Goal: Find specific page/section: Find specific page/section

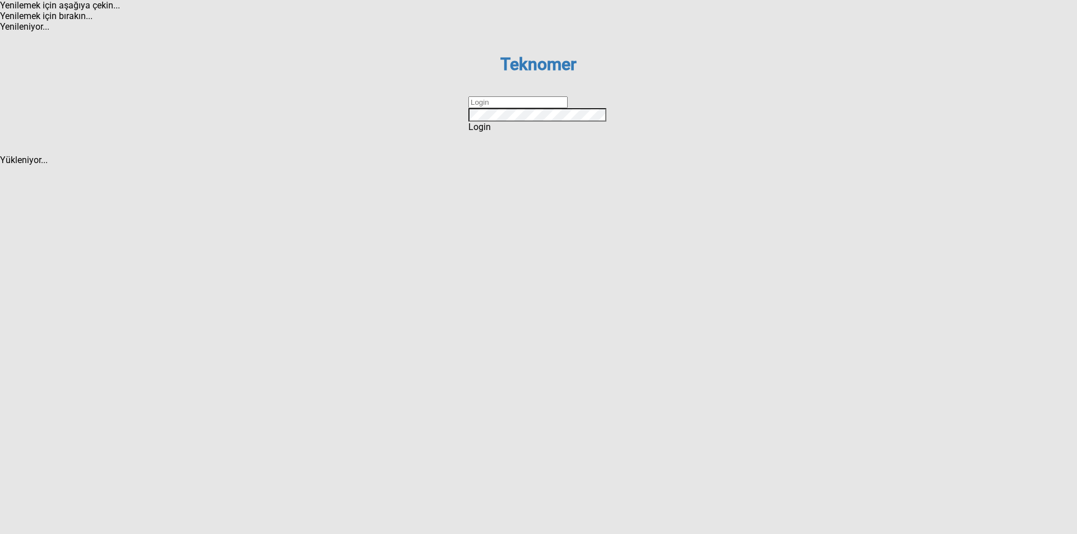
drag, startPoint x: 0, startPoint y: 0, endPoint x: 486, endPoint y: 274, distance: 557.4
click at [486, 108] on input "text" at bounding box center [517, 102] width 99 height 12
type input "ihsankoc"
click at [497, 132] on div "Login" at bounding box center [538, 127] width 140 height 11
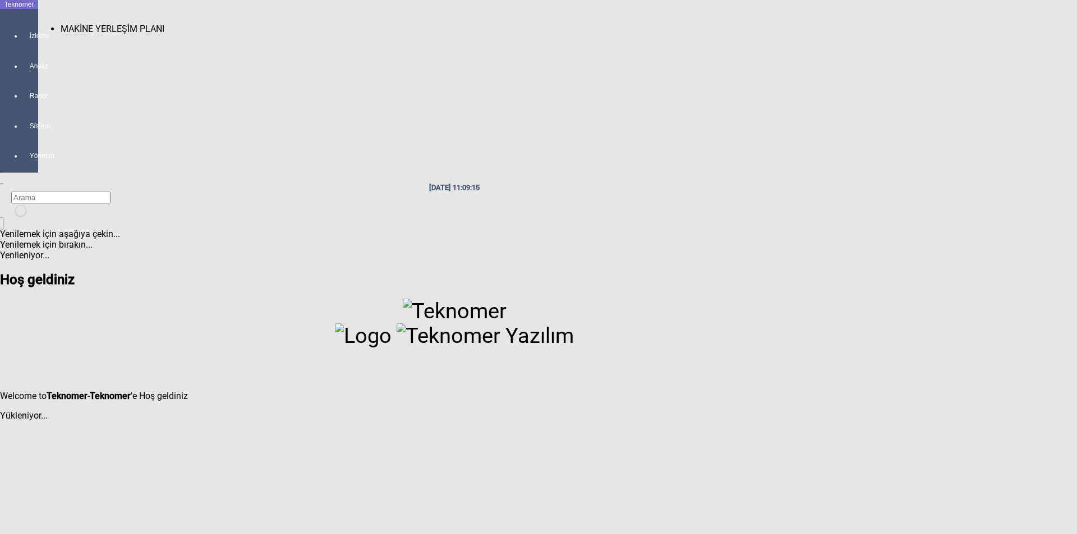
click at [22, 46] on div at bounding box center [30, 46] width 16 height 0
click at [74, 24] on span "MAKİNE YERLEŞİM PLANI" at bounding box center [113, 29] width 104 height 11
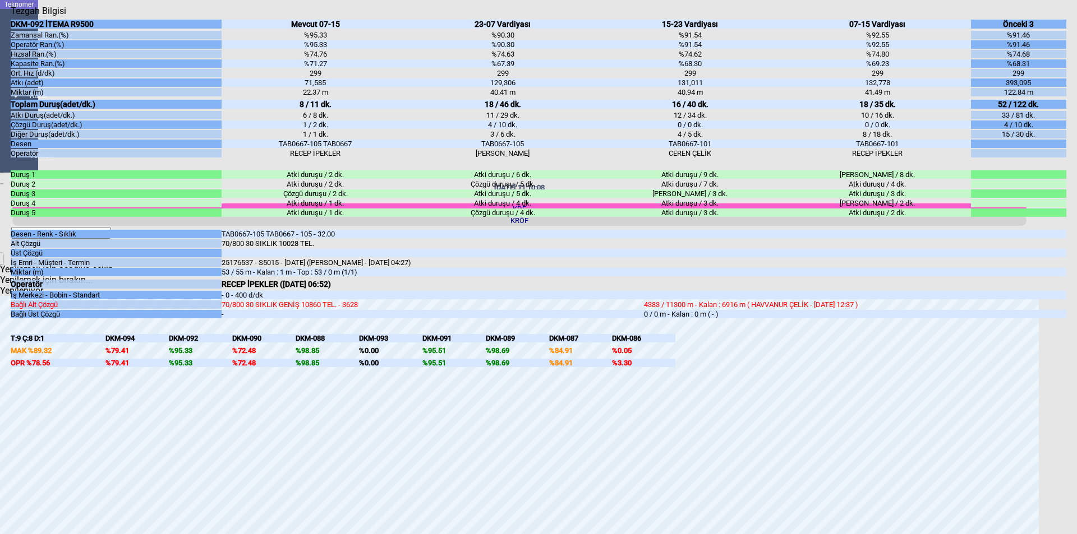
click at [11, 16] on icon "Kapat" at bounding box center [11, 16] width 0 height 0
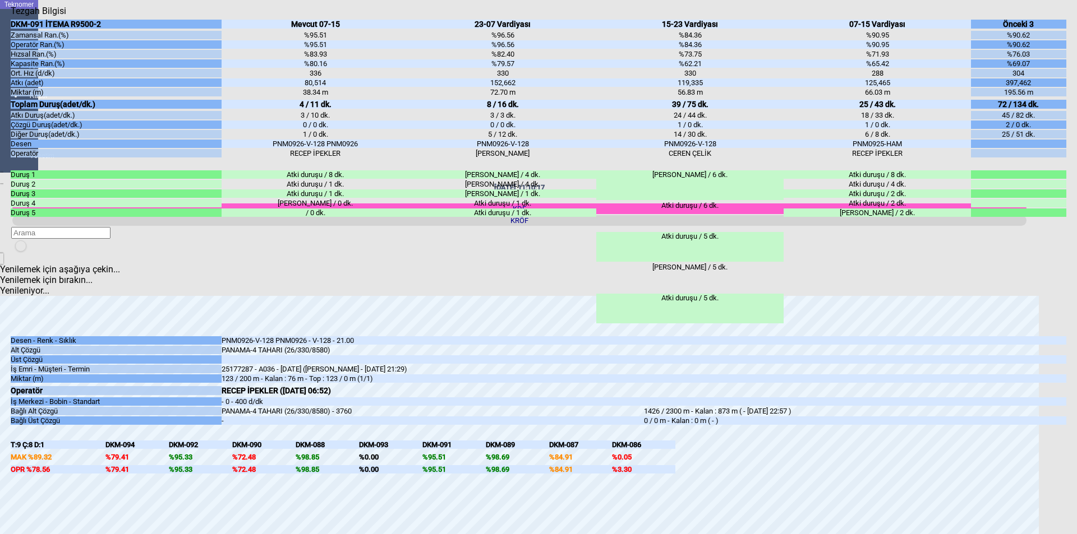
click at [11, 16] on icon "Kapat" at bounding box center [11, 16] width 0 height 0
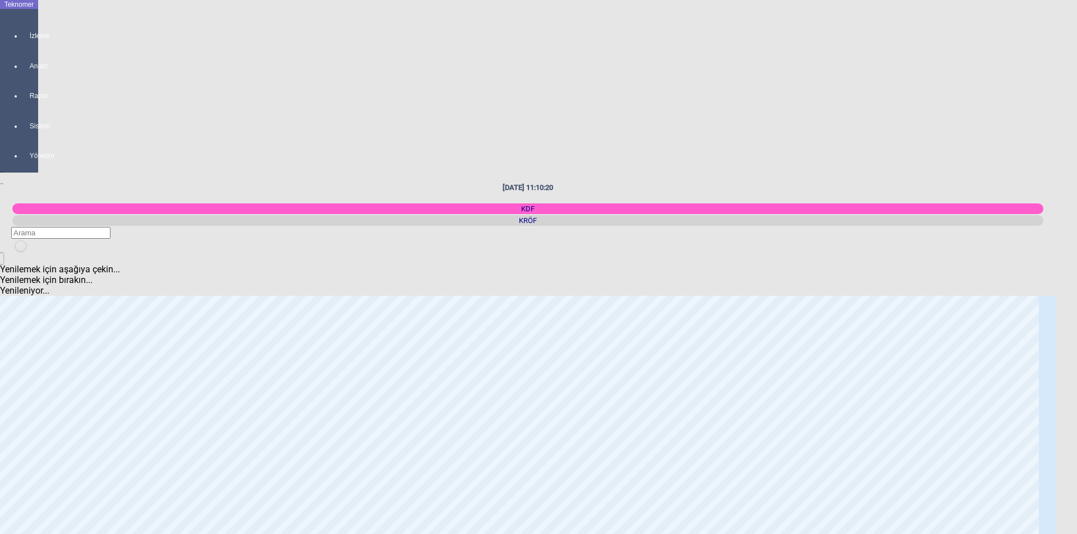
scroll to position [56, 0]
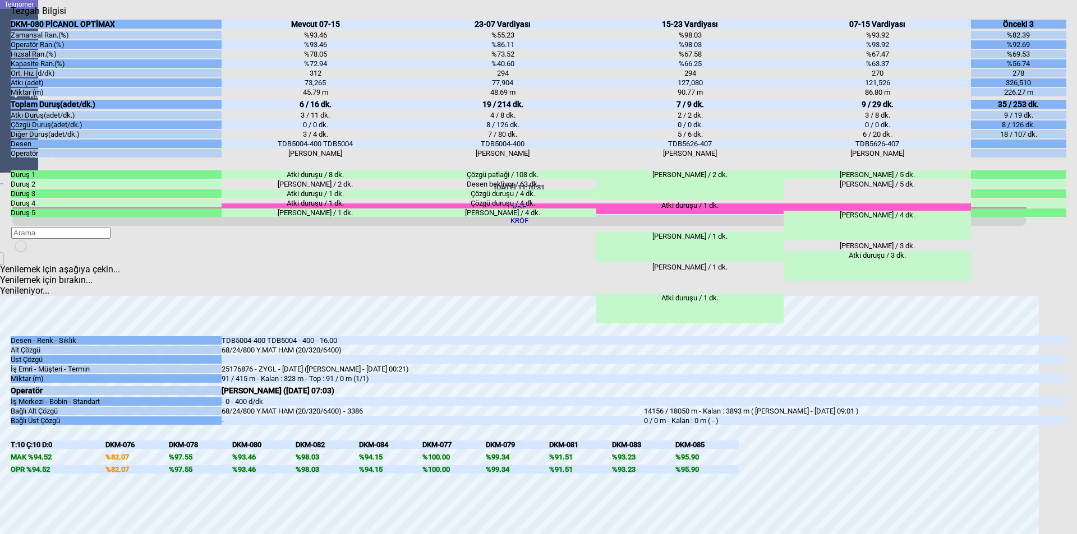
click at [11, 16] on icon "Kapat" at bounding box center [11, 16] width 0 height 0
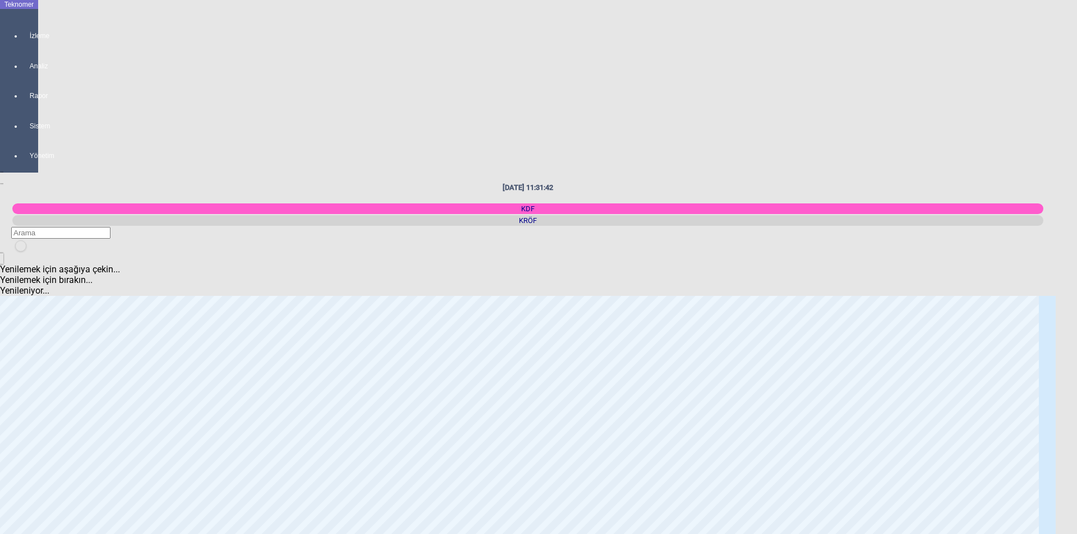
scroll to position [0, 0]
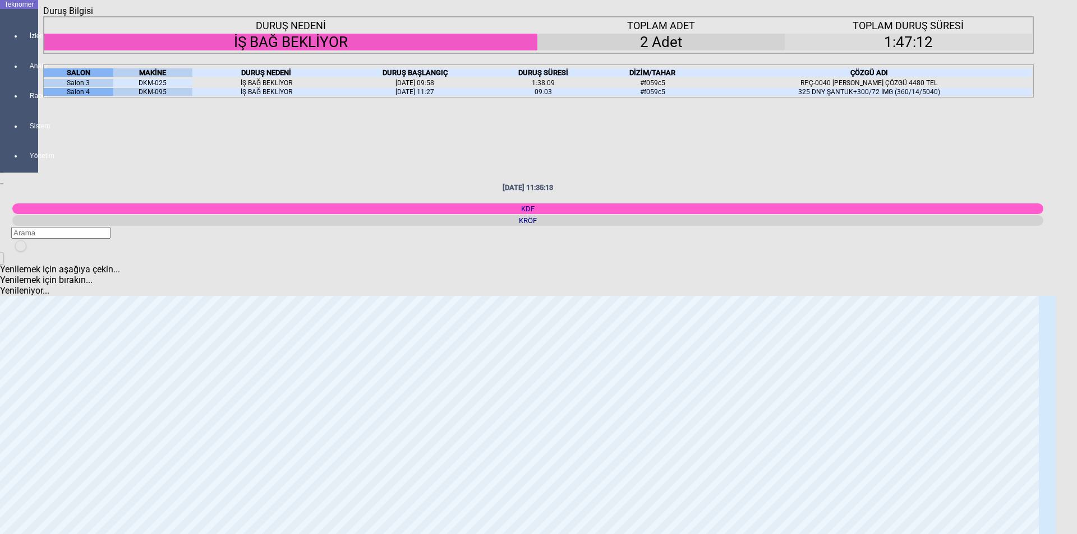
click at [43, 16] on icon "Kapat" at bounding box center [43, 16] width 0 height 0
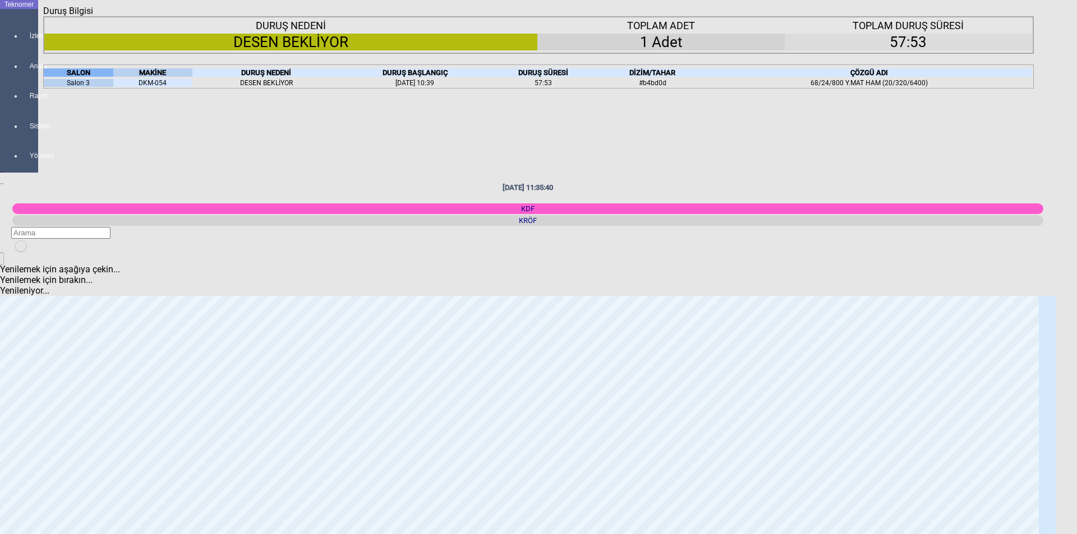
click at [43, 16] on icon "Kapat" at bounding box center [43, 16] width 0 height 0
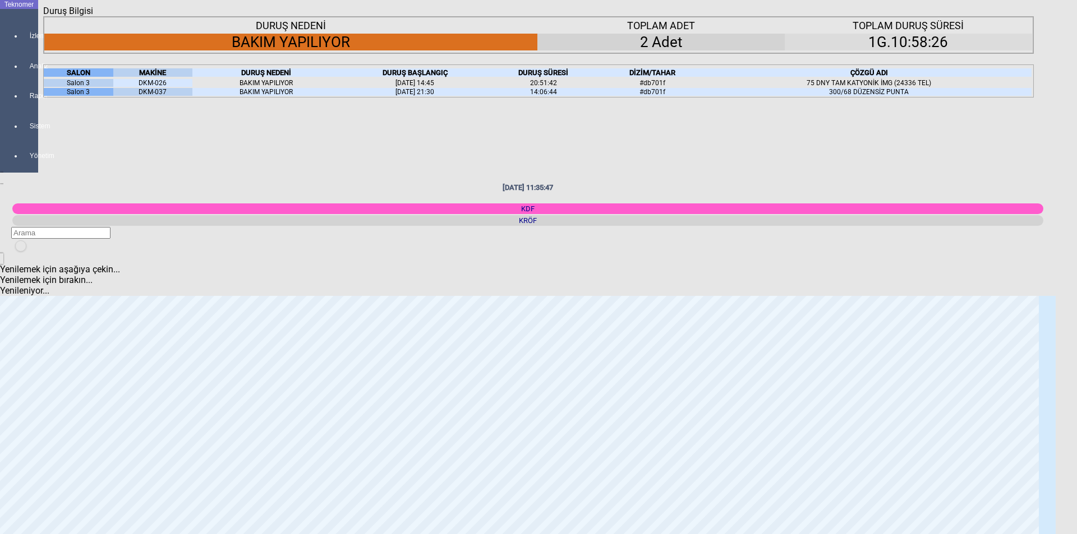
click at [43, 16] on icon "Kapat" at bounding box center [43, 16] width 0 height 0
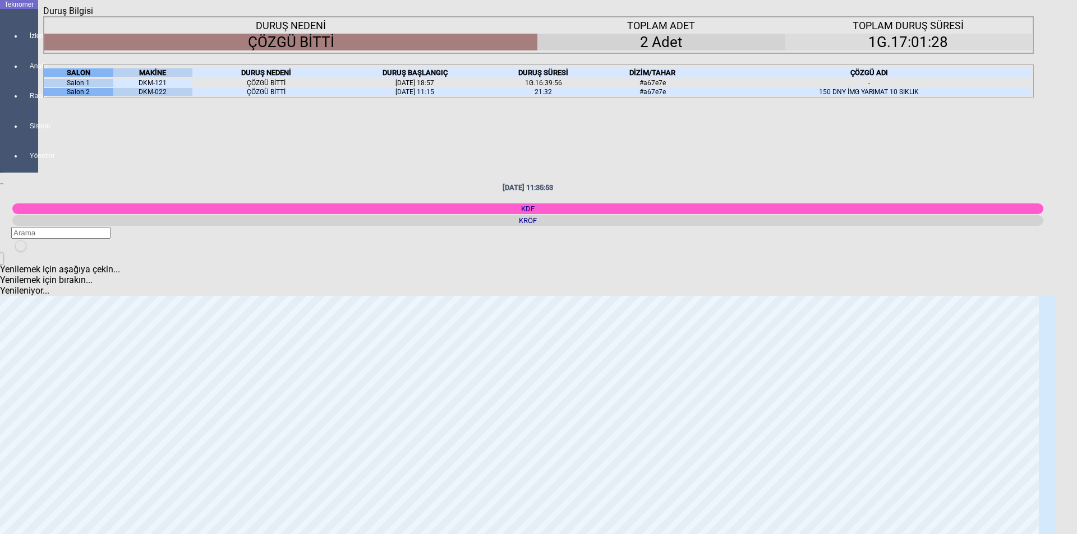
click at [43, 16] on icon "Kapat" at bounding box center [43, 16] width 0 height 0
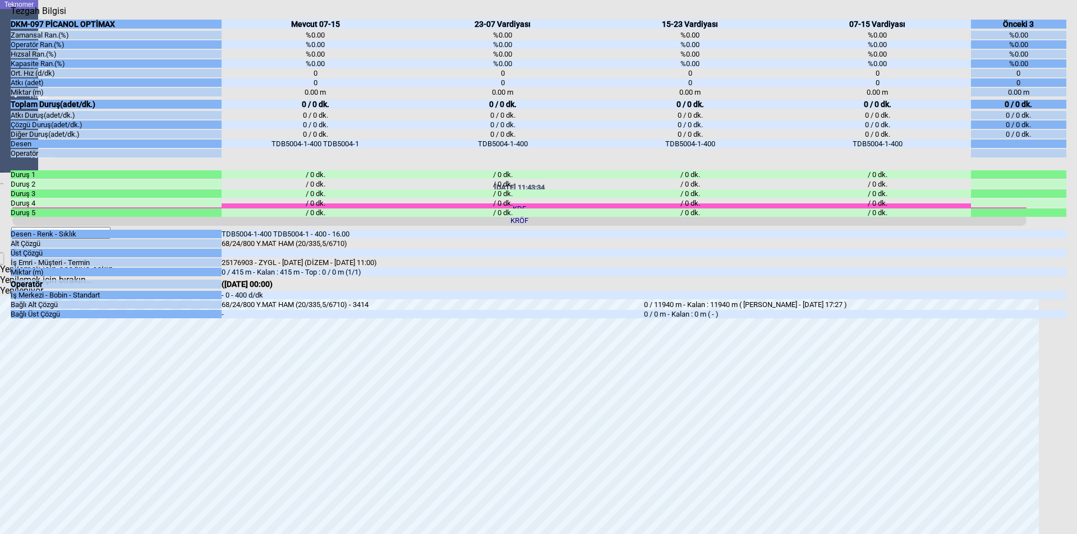
click at [11, 16] on icon "Kapat" at bounding box center [11, 16] width 0 height 0
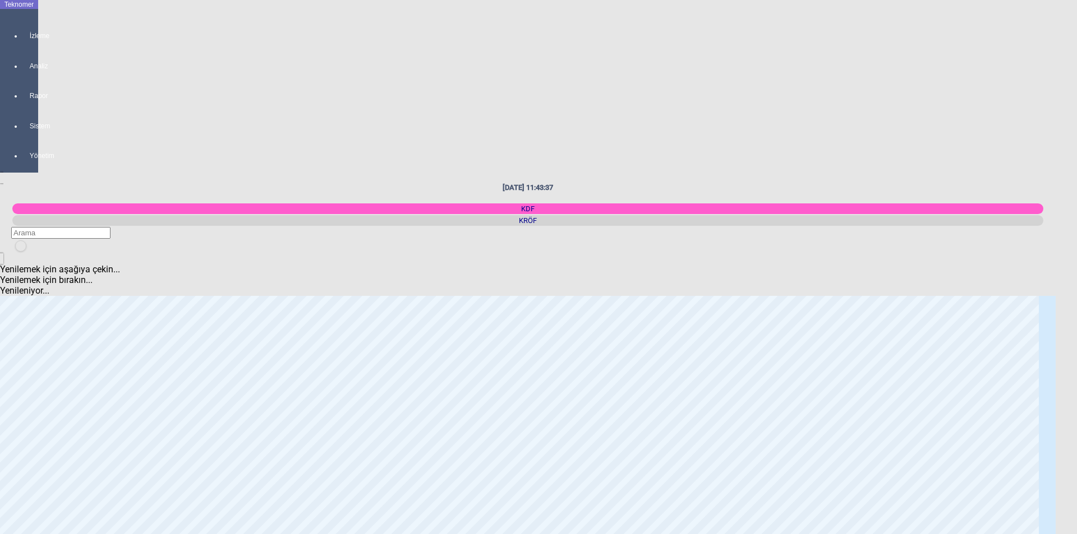
scroll to position [561, 0]
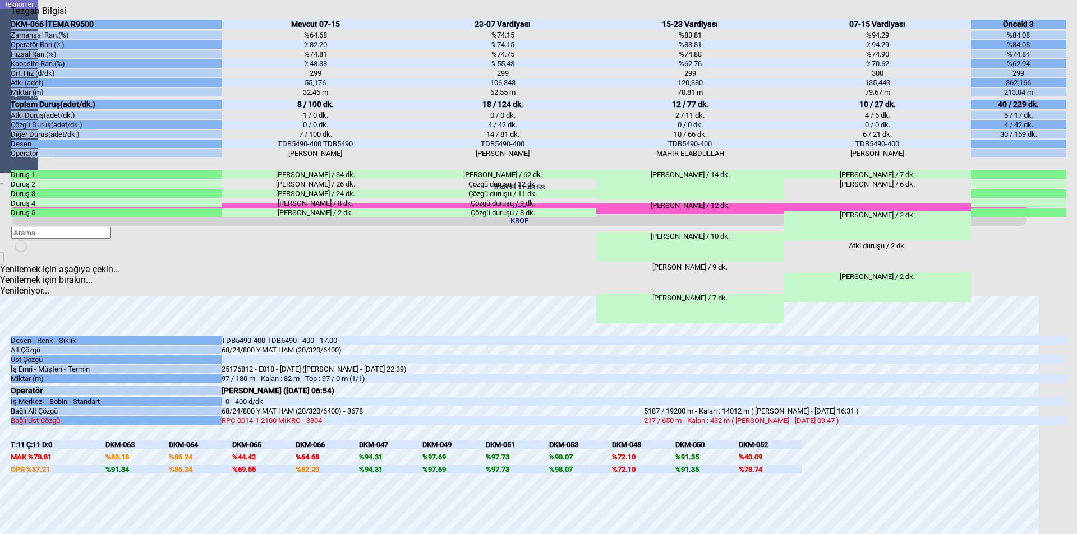
click at [11, 16] on icon "Kapat" at bounding box center [11, 16] width 0 height 0
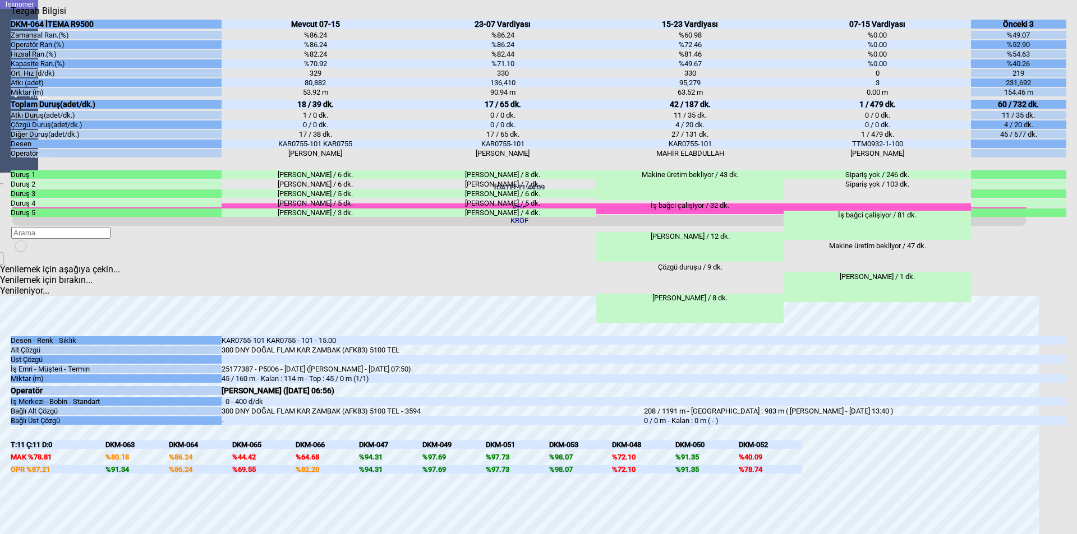
click at [11, 16] on icon "Kapat" at bounding box center [11, 16] width 0 height 0
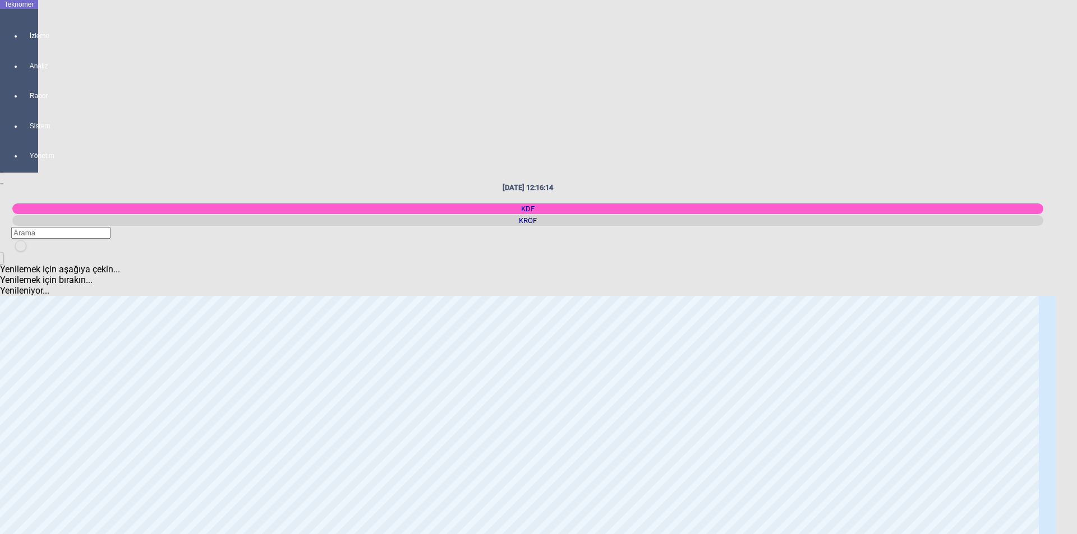
scroll to position [589, 0]
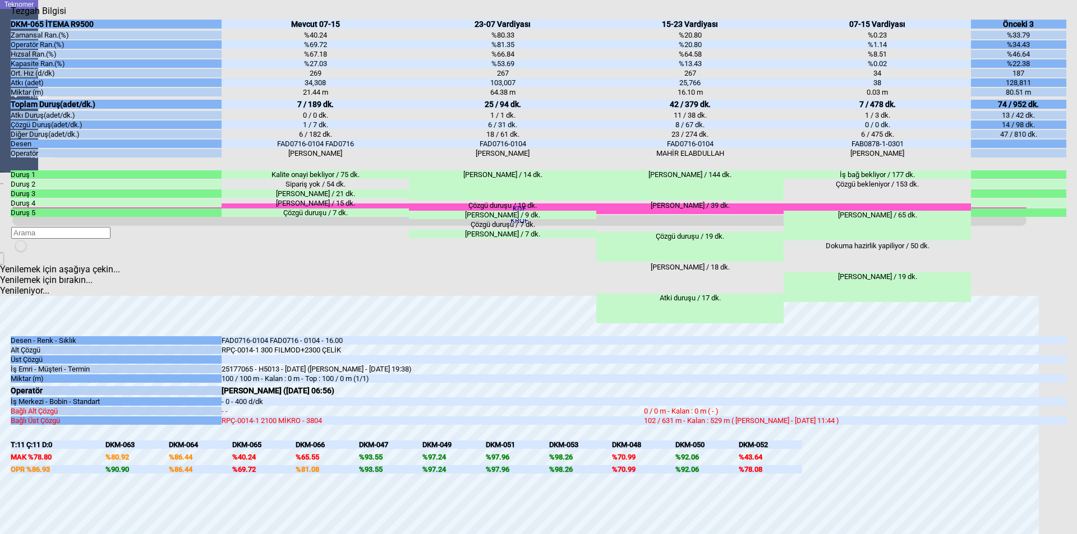
click at [1060, 16] on div "Kapat" at bounding box center [538, 16] width 1055 height 0
click at [11, 16] on icon "Kapat" at bounding box center [11, 16] width 0 height 0
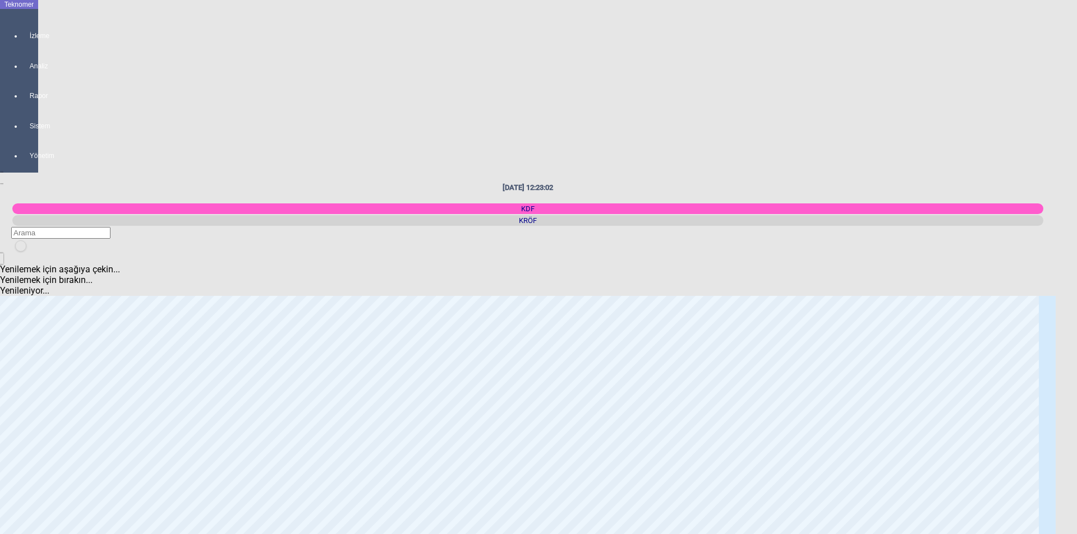
scroll to position [449, 0]
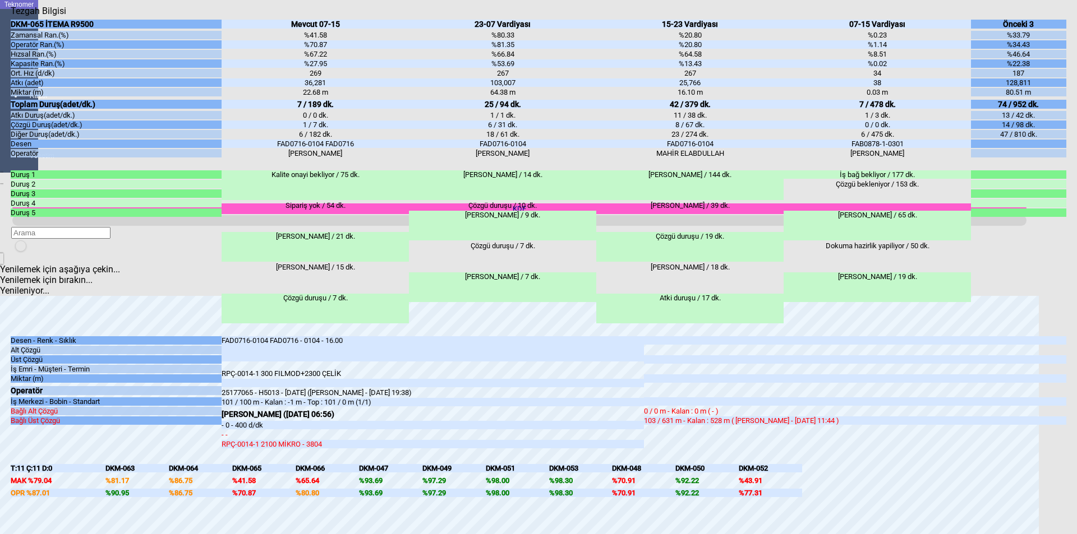
click at [11, 16] on icon "Kapat" at bounding box center [11, 16] width 0 height 0
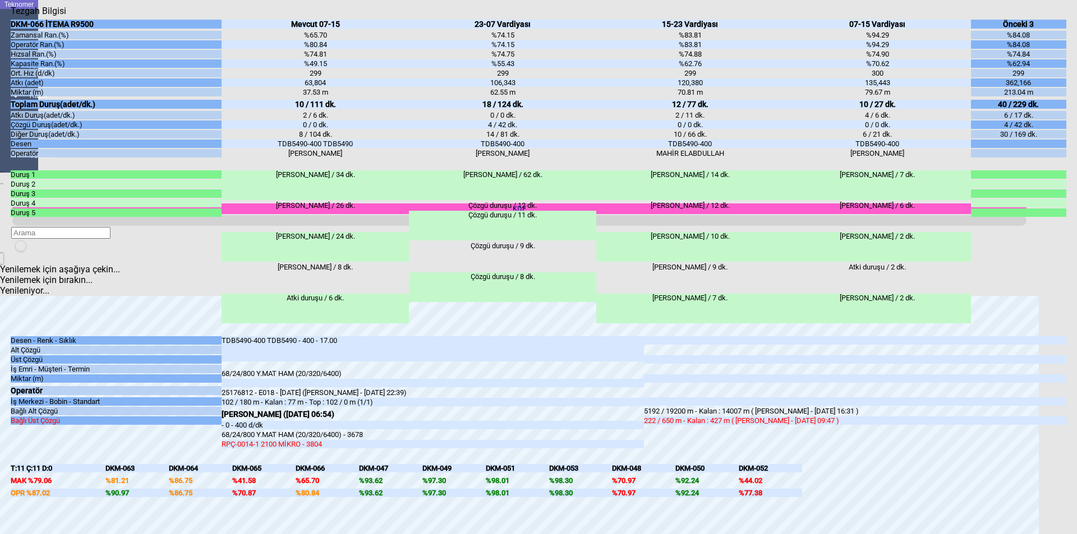
click at [11, 16] on icon "Kapat" at bounding box center [11, 16] width 0 height 0
